Goal: Navigation & Orientation: Find specific page/section

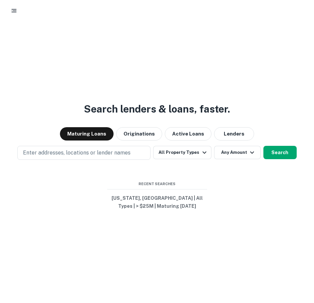
click at [12, 16] on button "button" at bounding box center [14, 11] width 12 height 12
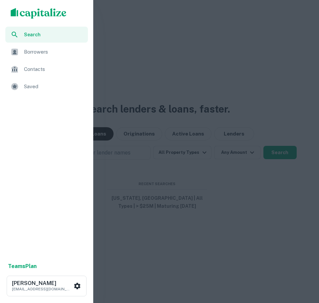
click at [13, 11] on img "scrollable content" at bounding box center [39, 13] width 56 height 11
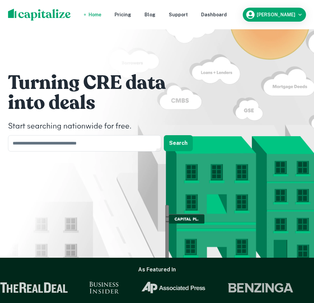
click at [13, 11] on img at bounding box center [39, 15] width 63 height 12
click at [265, 16] on h6 "[PERSON_NAME]" at bounding box center [275, 14] width 39 height 5
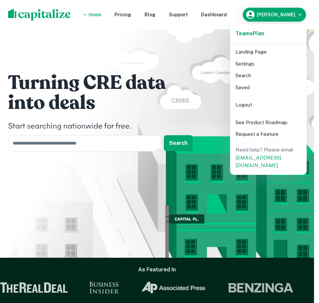
click at [256, 51] on li "Landing Page" at bounding box center [267, 52] width 71 height 12
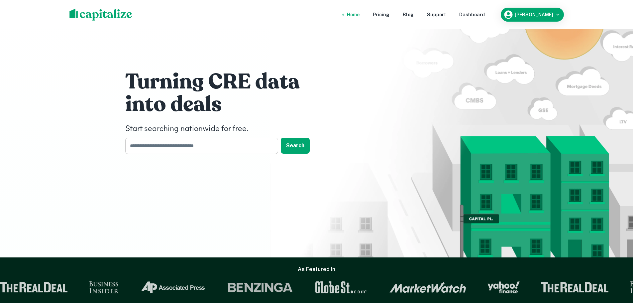
click at [250, 143] on input "text" at bounding box center [199, 146] width 148 height 16
click at [276, 177] on div "Turning CRE data into deals Start searching nationwide for free. ​ Search" at bounding box center [316, 113] width 399 height 227
click at [313, 16] on h6 "[PERSON_NAME]" at bounding box center [534, 14] width 39 height 5
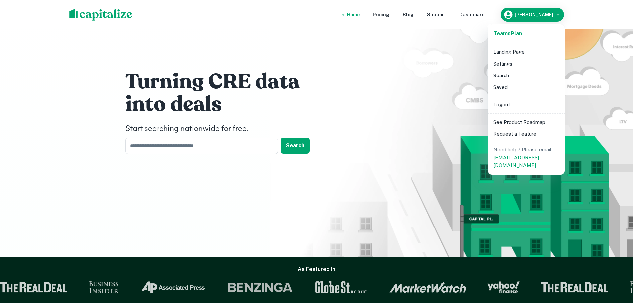
click at [313, 108] on div at bounding box center [319, 151] width 638 height 303
